Goal: Task Accomplishment & Management: Complete application form

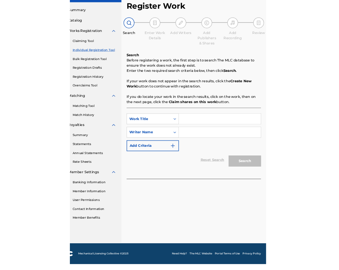
scroll to position [31, 0]
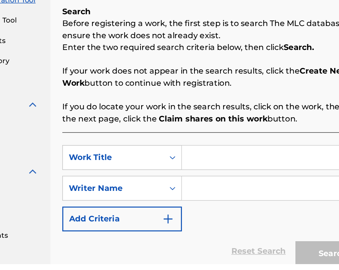
click at [214, 197] on input "Search Form" at bounding box center [265, 195] width 131 height 17
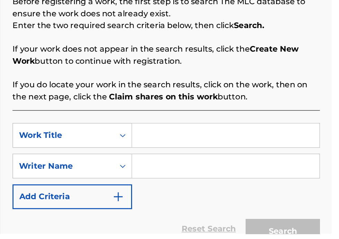
click at [213, 171] on input "Search Form" at bounding box center [265, 170] width 131 height 17
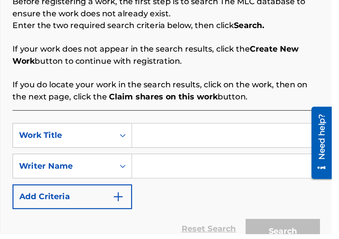
scroll to position [75, 107]
click at [208, 173] on input "Search Form" at bounding box center [265, 170] width 131 height 17
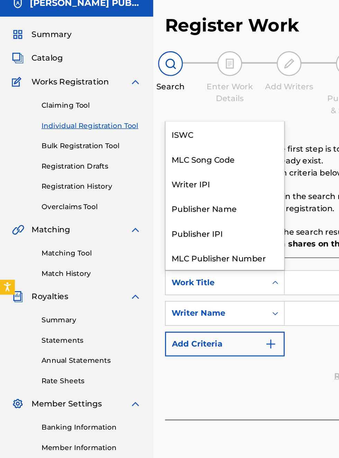
scroll to position [17, 0]
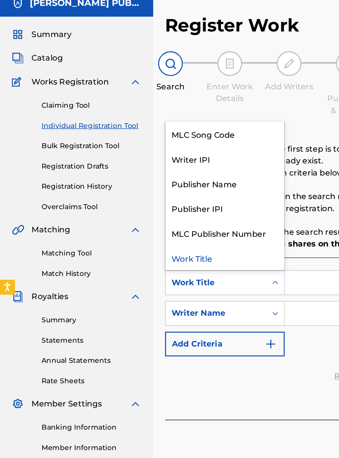
click at [150, 165] on div "Publisher IPI" at bounding box center [157, 173] width 83 height 17
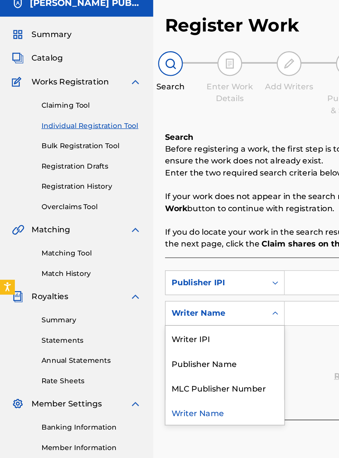
click at [164, 274] on div "Publisher Name" at bounding box center [157, 282] width 83 height 17
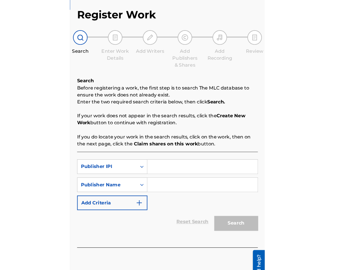
scroll to position [28, 107]
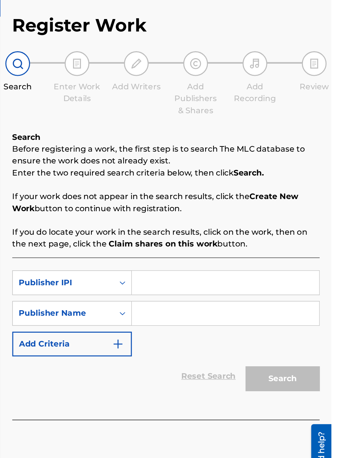
click at [218, 218] on input "Search Form" at bounding box center [265, 226] width 131 height 17
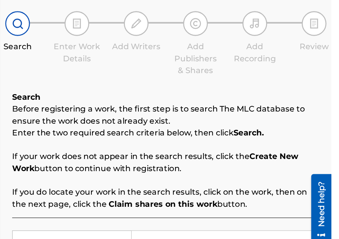
type input "00340604990"
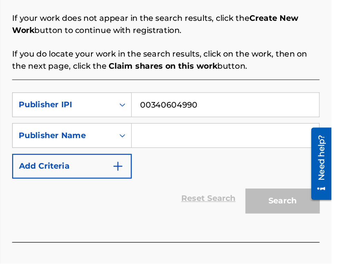
scroll to position [68, 0]
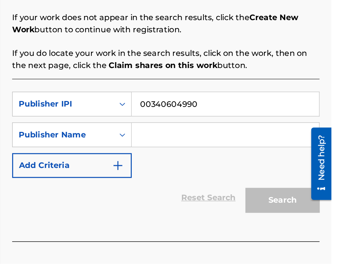
click at [226, 181] on input "Search Form" at bounding box center [265, 179] width 131 height 17
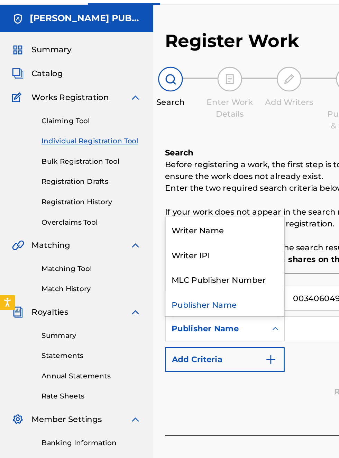
scroll to position [28, 0]
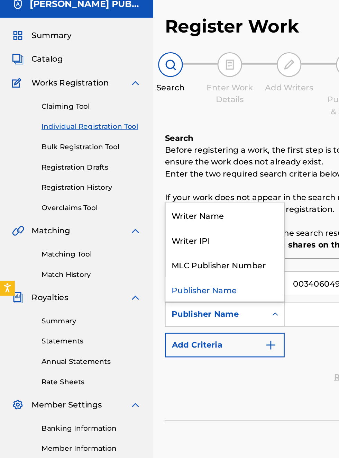
click at [163, 221] on div "Publisher Name" at bounding box center [157, 229] width 83 height 17
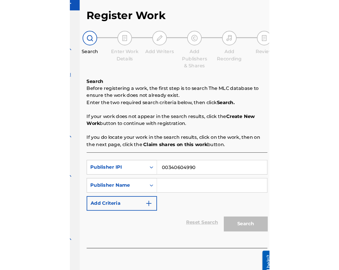
scroll to position [27, 97]
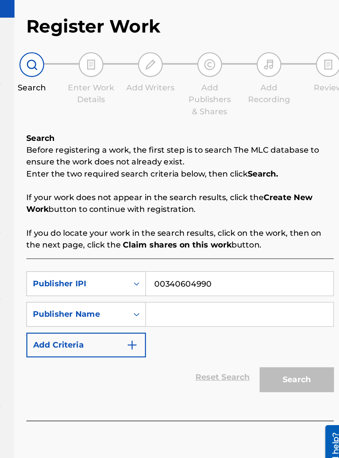
click at [228, 239] on input "Search Form" at bounding box center [265, 247] width 131 height 17
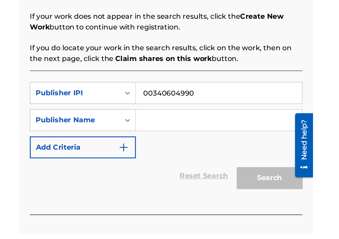
scroll to position [78, 0]
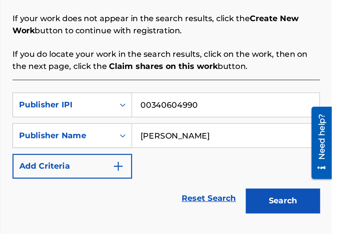
type input "[PERSON_NAME]"
click at [301, 214] on button "Search" at bounding box center [305, 215] width 52 height 17
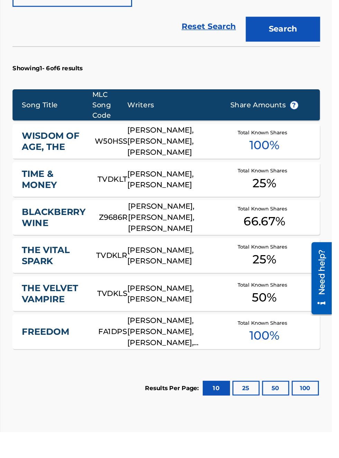
scroll to position [156, 107]
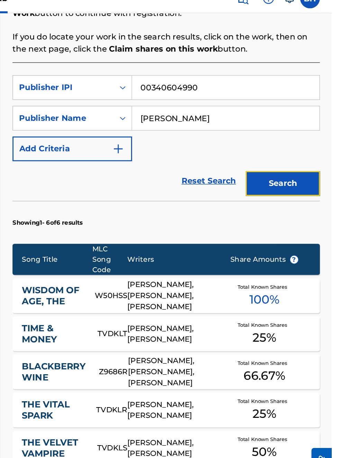
click at [313, 140] on button "Search" at bounding box center [305, 139] width 52 height 17
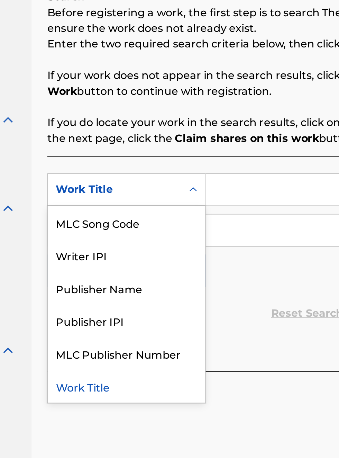
scroll to position [126, 91]
click at [155, 297] on div "Publisher IPI" at bounding box center [157, 295] width 83 height 17
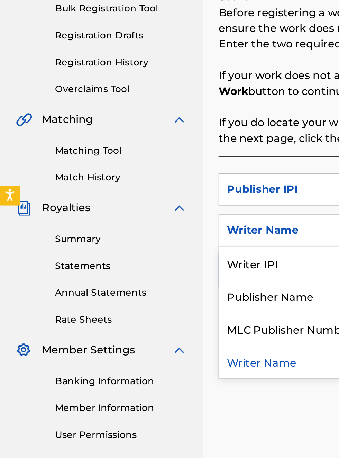
scroll to position [126, 0]
click at [156, 286] on div "Publisher Name" at bounding box center [157, 282] width 83 height 17
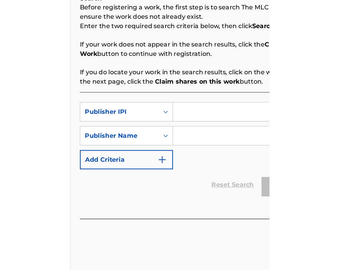
scroll to position [126, 107]
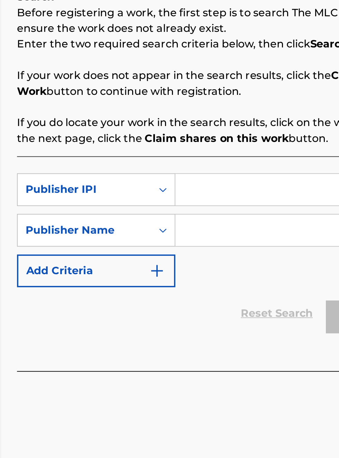
click at [224, 226] on input "Search Form" at bounding box center [265, 226] width 131 height 17
type input "00340604990"
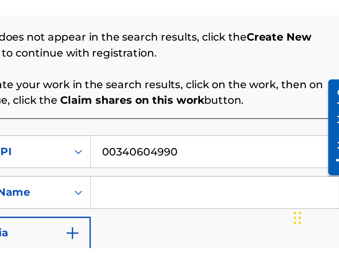
scroll to position [116, 151]
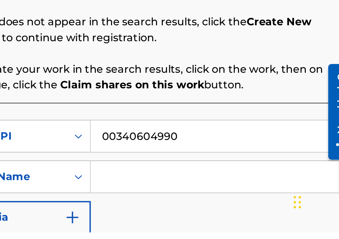
click at [240, 210] on input "Search Form" at bounding box center [265, 209] width 131 height 17
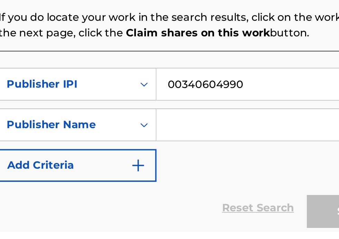
scroll to position [116, 117]
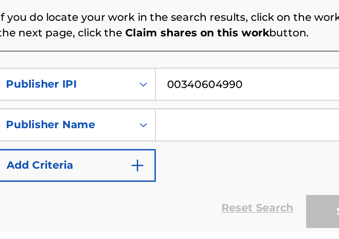
click at [227, 184] on input "Search Form" at bounding box center [265, 182] width 131 height 17
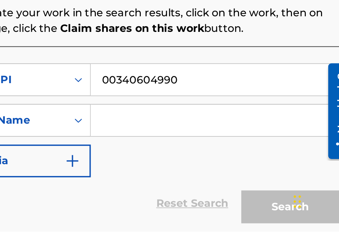
scroll to position [116, 151]
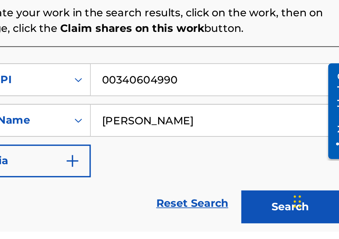
type input "[PERSON_NAME]"
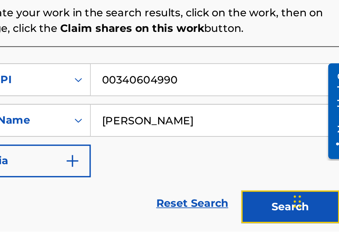
click at [304, 224] on button "Search" at bounding box center [305, 225] width 52 height 17
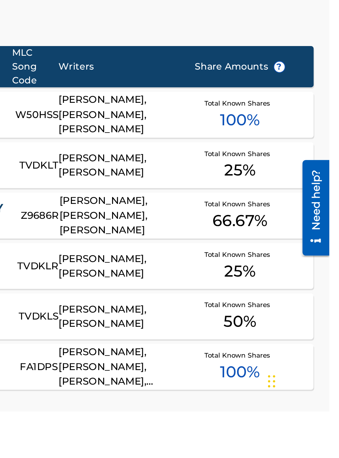
scroll to position [0, 0]
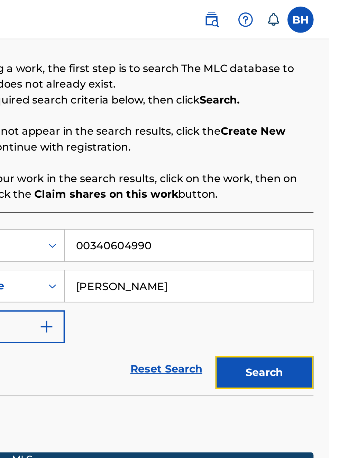
click at [313, 197] on button "Search" at bounding box center [305, 196] width 52 height 17
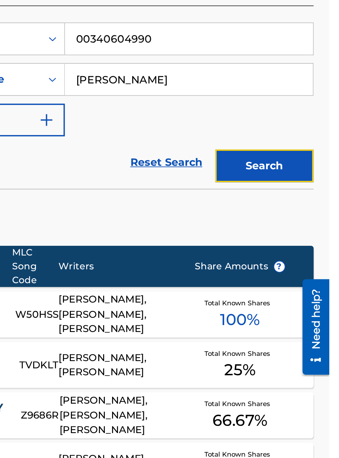
click at [315, 265] on button "Search" at bounding box center [305, 265] width 52 height 17
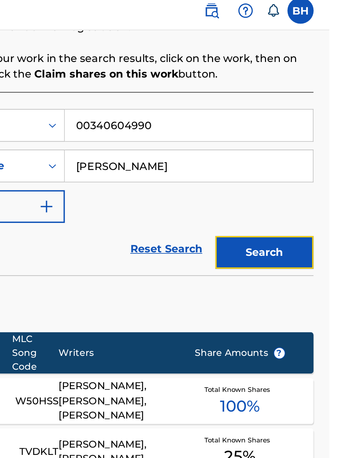
click at [315, 134] on button "Search" at bounding box center [305, 138] width 52 height 17
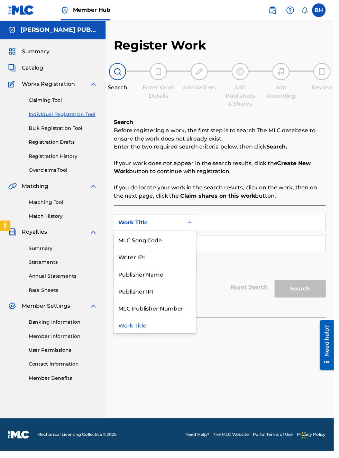
click at [148, 297] on div "Publisher IPI" at bounding box center [157, 295] width 83 height 17
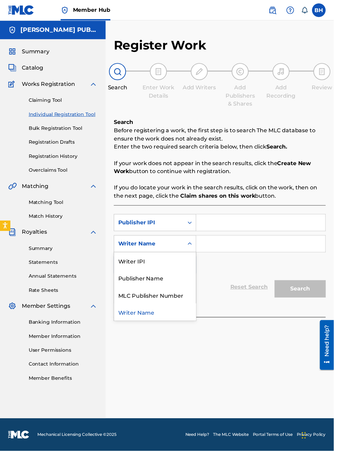
click at [164, 285] on div "Publisher Name" at bounding box center [157, 282] width 83 height 17
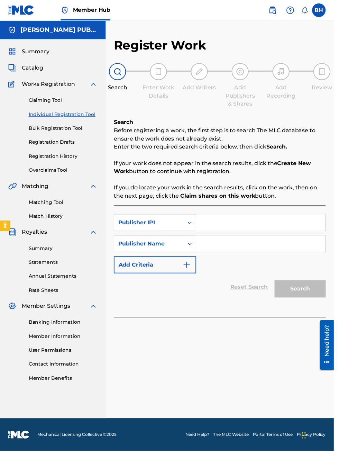
click at [225, 228] on input "Search Form" at bounding box center [265, 226] width 131 height 17
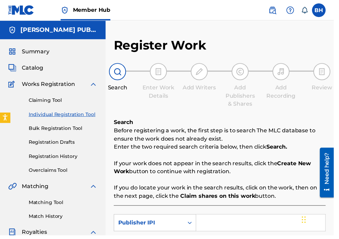
type input "00340604990"
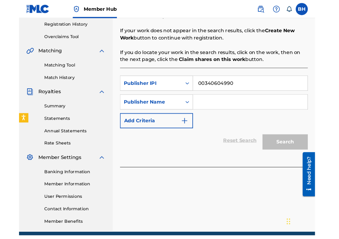
scroll to position [132, 0]
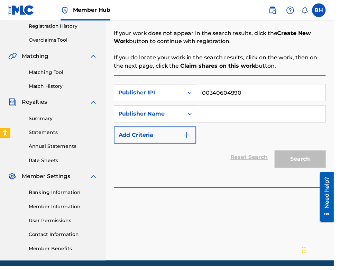
click at [254, 117] on input "Search Form" at bounding box center [265, 115] width 131 height 17
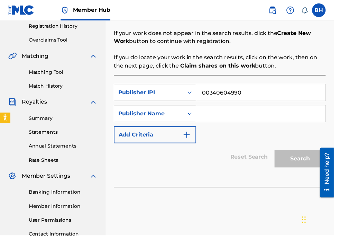
click at [231, 121] on input "Search Form" at bounding box center [265, 115] width 131 height 17
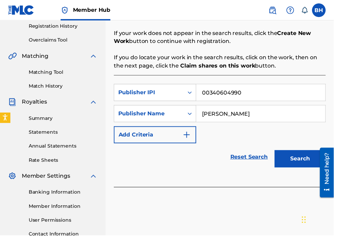
type input "[PERSON_NAME]"
click at [311, 161] on button "Search" at bounding box center [305, 160] width 52 height 17
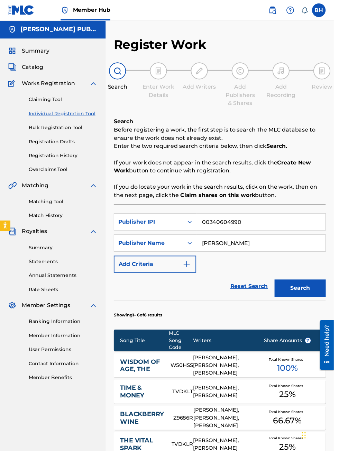
scroll to position [0, 0]
